Goal: Find contact information: Find contact information

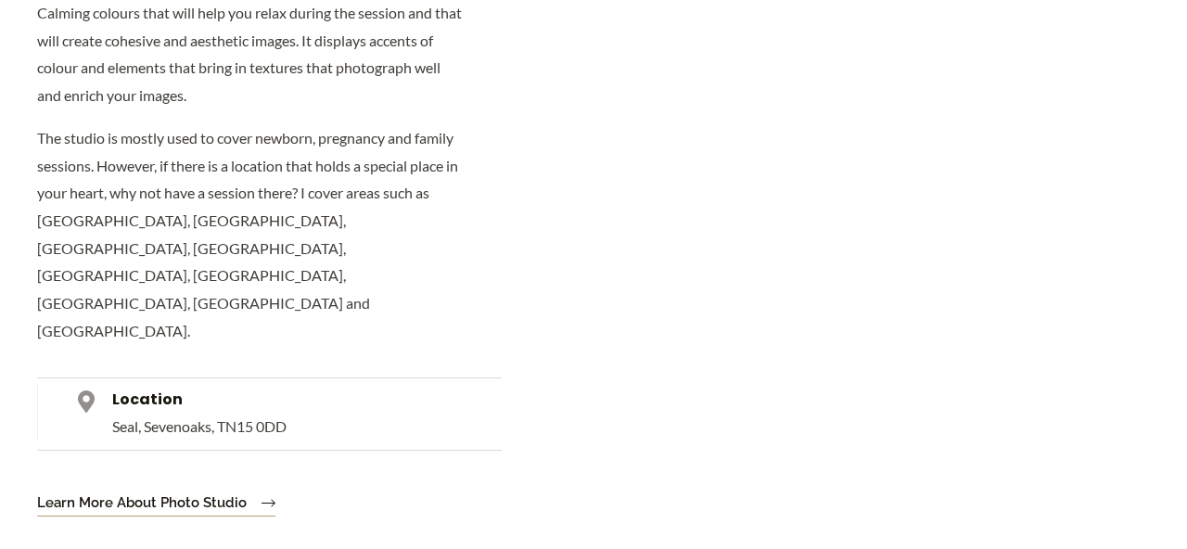
scroll to position [5343, 0]
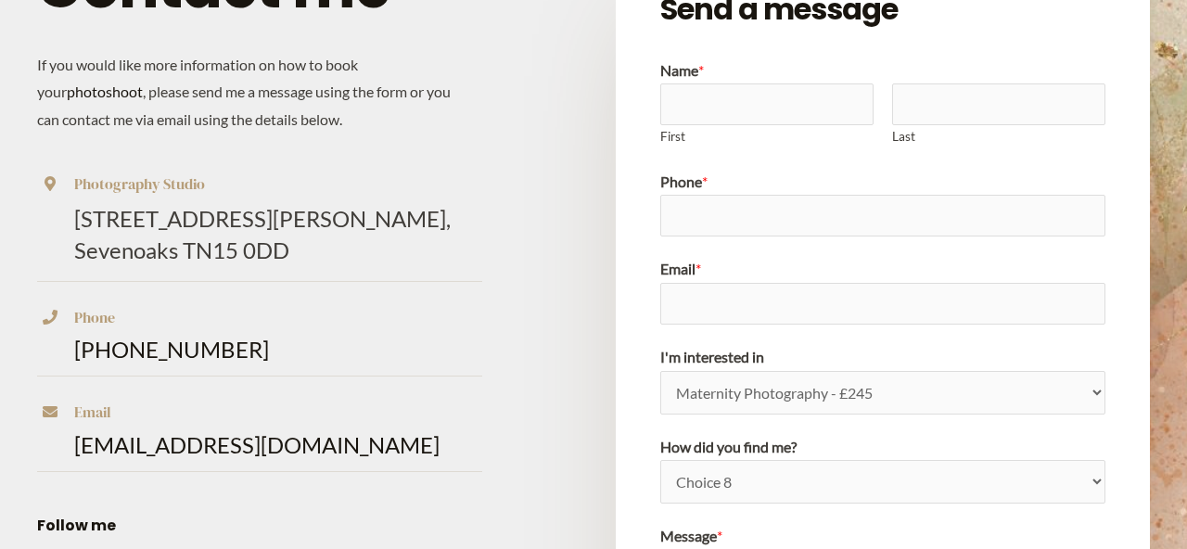
scroll to position [308, 0]
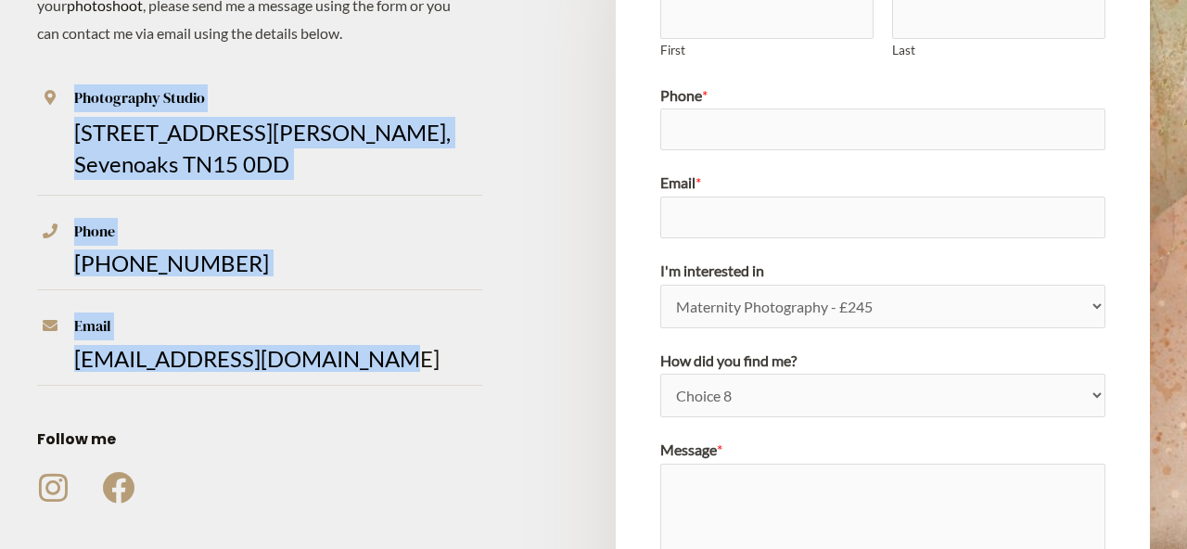
drag, startPoint x: 395, startPoint y: 348, endPoint x: 35, endPoint y: 123, distance: 424.2
click at [35, 123] on div "Contact me If you would like more information on how to book your photoshoot , …" at bounding box center [593, 236] width 1187 height 1088
copy div "Photography Studio 5 Mills Crescent, Seal, Sevenoaks TN15 0DD Phone +44 7948 63…"
